Goal: Find specific page/section: Find specific page/section

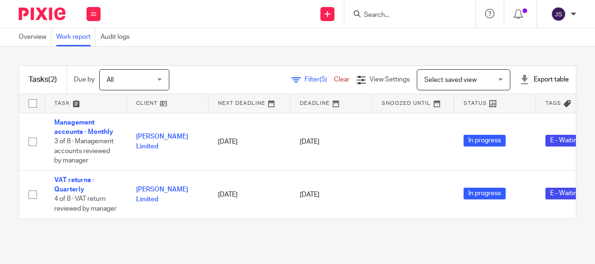
click at [371, 14] on input "Search" at bounding box center [405, 15] width 84 height 8
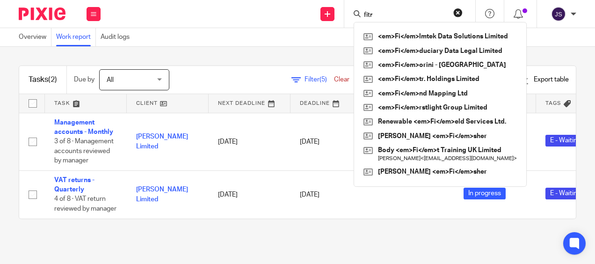
type input "fitr"
click button "submit" at bounding box center [0, 0] width 0 height 0
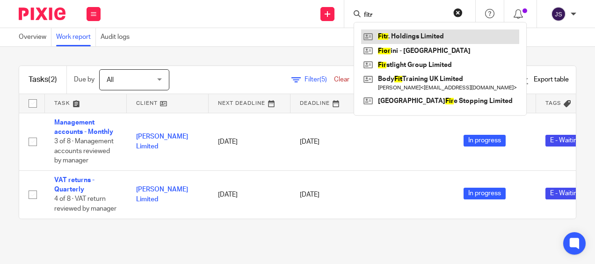
click at [394, 38] on link at bounding box center [440, 36] width 158 height 14
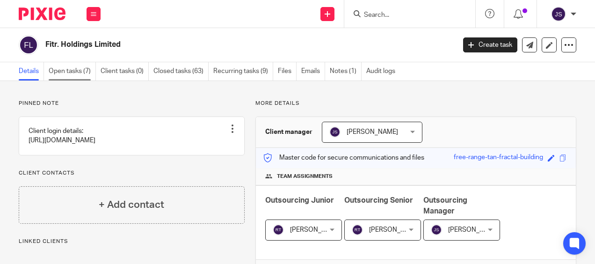
click at [75, 69] on link "Open tasks (7)" at bounding box center [72, 71] width 47 height 18
